Goal: Task Accomplishment & Management: Manage account settings

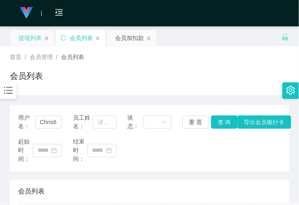
click at [33, 42] on div "提现列表" at bounding box center [30, 38] width 23 height 16
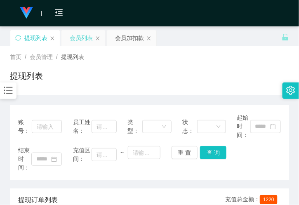
click at [77, 39] on div "会员列表" at bounding box center [81, 38] width 23 height 16
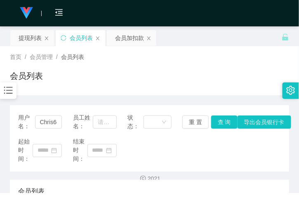
click at [10, 91] on icon "图标: bars" at bounding box center [8, 90] width 11 height 11
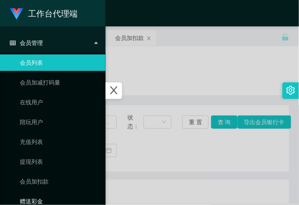
click at [45, 197] on link "赠送彩金" at bounding box center [59, 201] width 79 height 16
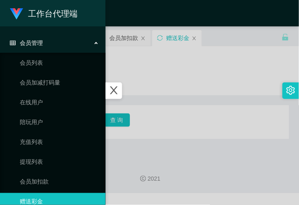
click at [119, 95] on icon "图标: close" at bounding box center [113, 90] width 11 height 11
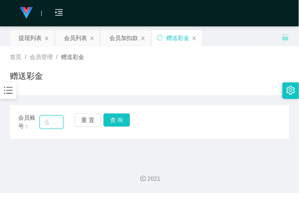
click at [51, 121] on input "text" at bounding box center [52, 121] width 24 height 13
paste input "hahala123"
type input "hahala123"
click at [121, 117] on button "查 询" at bounding box center [116, 119] width 26 height 13
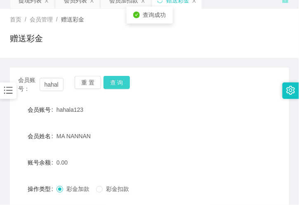
scroll to position [91, 0]
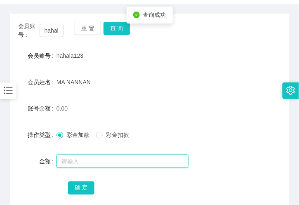
click at [89, 159] on input "text" at bounding box center [122, 160] width 132 height 13
type input "48"
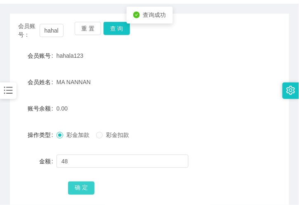
click at [82, 185] on button "确 定" at bounding box center [81, 187] width 26 height 13
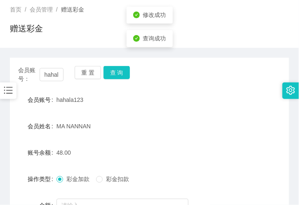
scroll to position [0, 0]
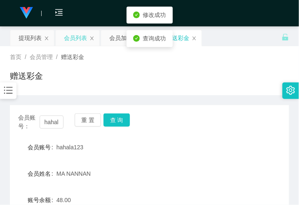
click at [75, 44] on div "会员列表" at bounding box center [75, 38] width 23 height 16
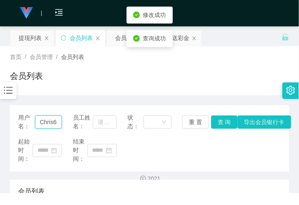
click at [46, 126] on input "Chris6811" at bounding box center [48, 121] width 27 height 13
paste input "hahala123"
type input "hahala123"
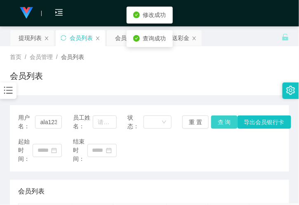
click at [216, 122] on button "查 询" at bounding box center [224, 121] width 26 height 13
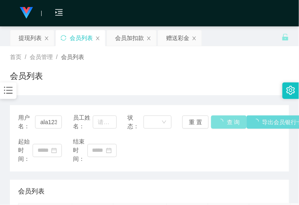
scroll to position [0, 0]
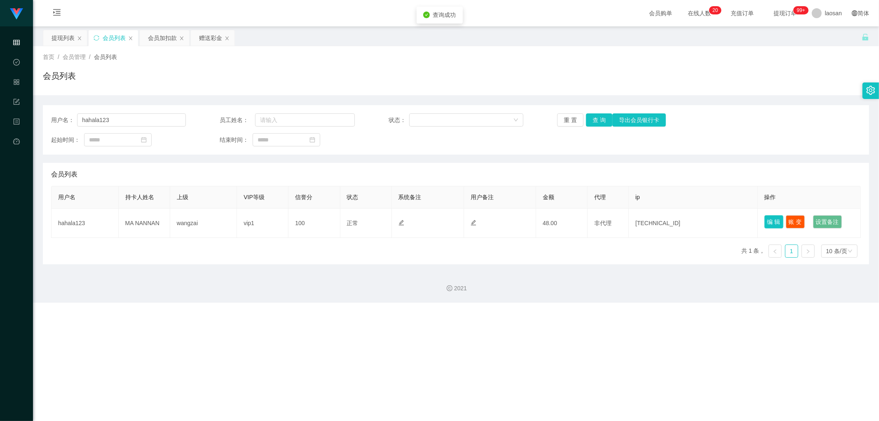
click at [298, 204] on button "编 辑" at bounding box center [773, 221] width 19 height 13
type input "hahala123"
type input "MA NANNAN"
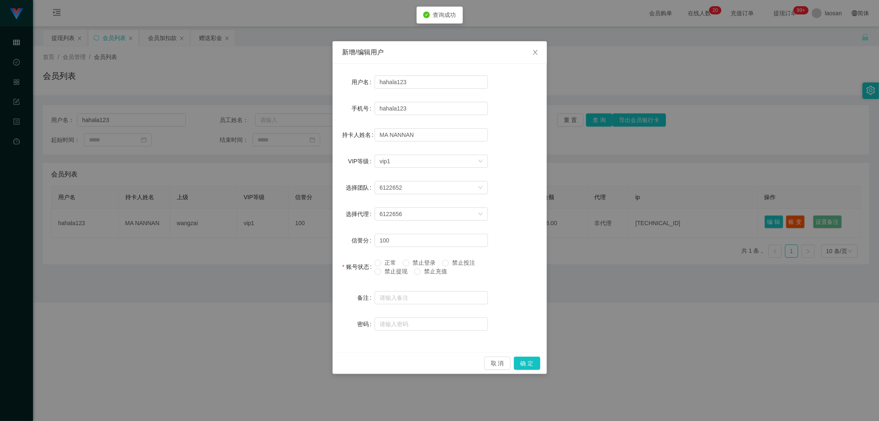
click at [298, 204] on span "禁止提现" at bounding box center [396, 271] width 30 height 7
click at [298, 204] on div "取 消 确 定" at bounding box center [439, 363] width 214 height 22
click at [298, 204] on button "确 定" at bounding box center [527, 362] width 26 height 13
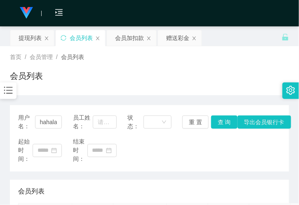
drag, startPoint x: 96, startPoint y: 79, endPoint x: 102, endPoint y: 65, distance: 15.9
click at [96, 79] on div "会员列表" at bounding box center [149, 79] width 279 height 19
